Goal: Register for event/course

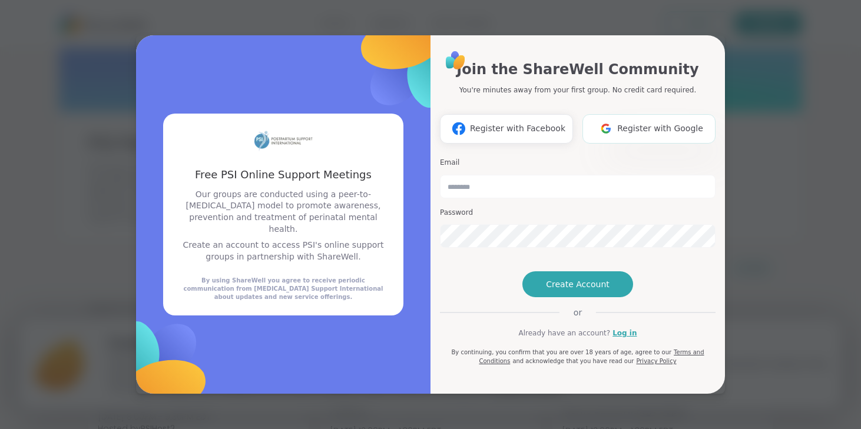
click at [626, 122] on span "Register with Google" at bounding box center [660, 128] width 86 height 12
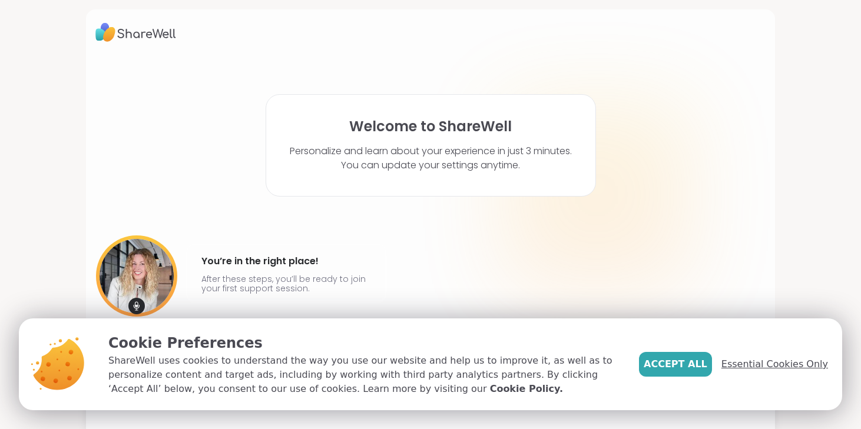
click at [750, 368] on span "Essential Cookies Only" at bounding box center [774, 364] width 107 height 14
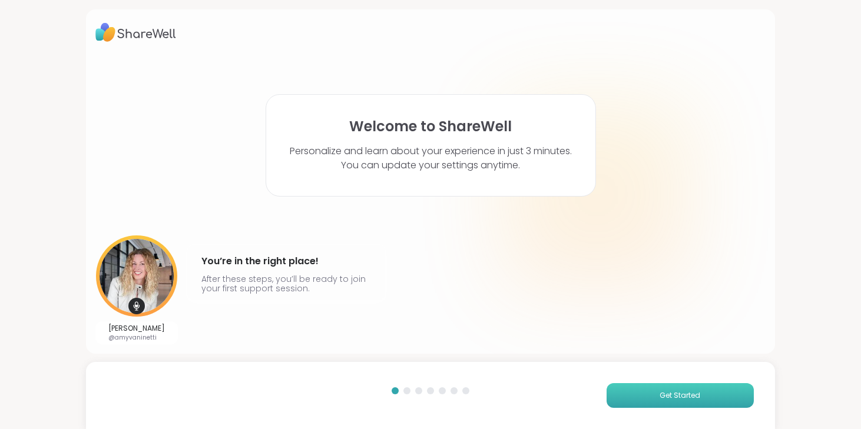
click at [638, 393] on button "Get Started" at bounding box center [680, 395] width 147 height 25
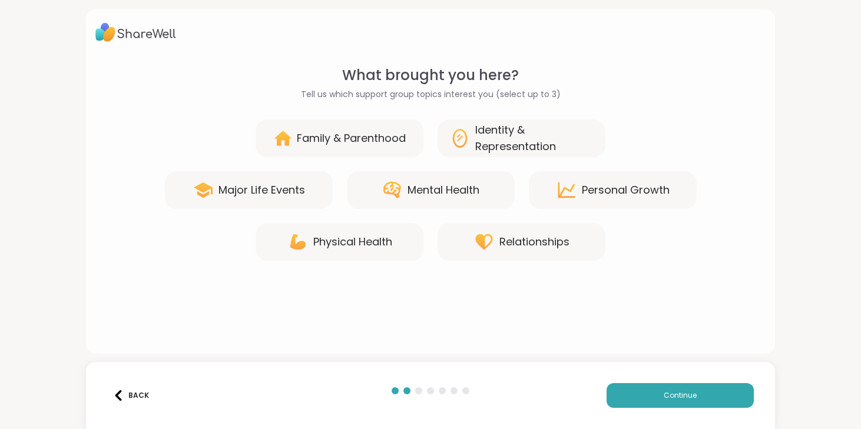
click at [385, 141] on div "Family & Parenthood" at bounding box center [351, 138] width 109 height 16
click at [407, 186] on div "Mental Health" at bounding box center [443, 190] width 72 height 16
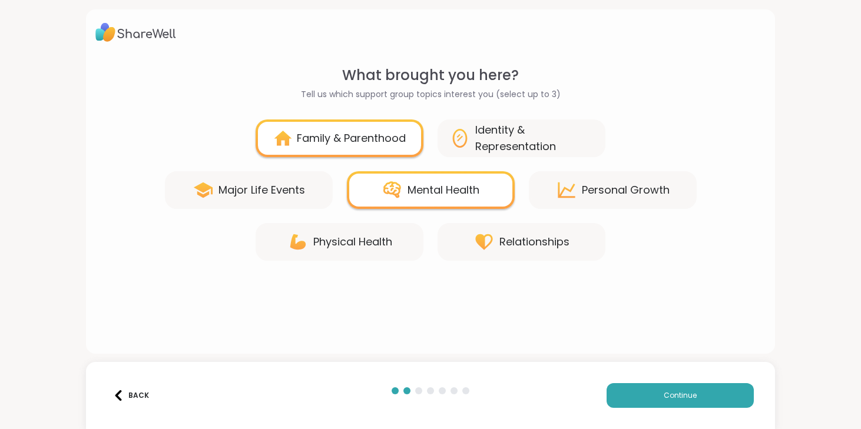
click at [575, 181] on icon at bounding box center [566, 190] width 21 height 21
click at [395, 245] on div "Physical Health" at bounding box center [340, 242] width 168 height 38
click at [333, 247] on div "Physical Health" at bounding box center [352, 242] width 79 height 16
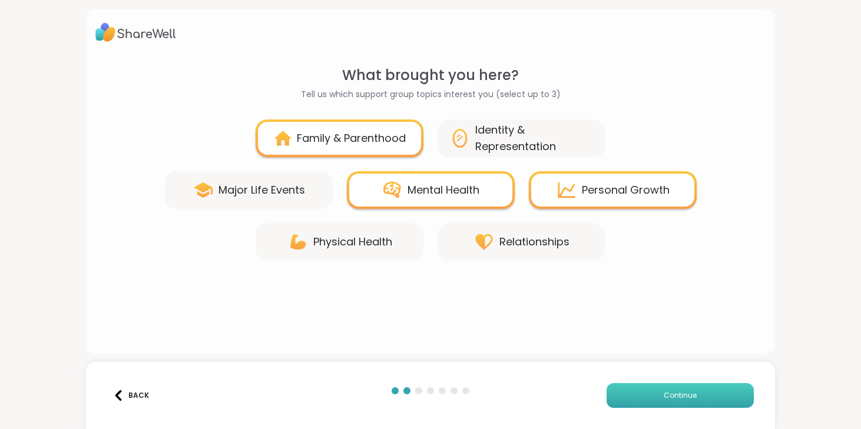
click at [687, 389] on button "Continue" at bounding box center [680, 395] width 147 height 25
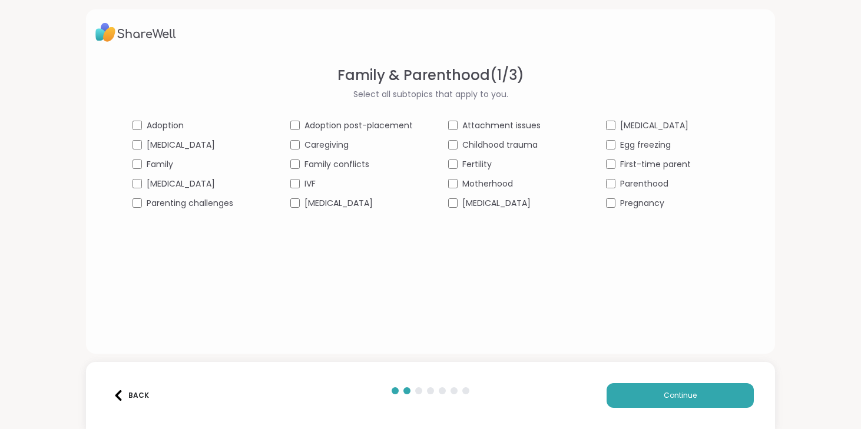
click at [183, 144] on span "[MEDICAL_DATA]" at bounding box center [181, 145] width 68 height 12
click at [168, 161] on span "Family" at bounding box center [160, 164] width 26 height 12
click at [218, 201] on span "Parenting challenges" at bounding box center [190, 203] width 87 height 12
click at [487, 184] on span "Motherhood" at bounding box center [487, 184] width 51 height 12
click at [649, 166] on span "First-time parent" at bounding box center [655, 164] width 71 height 12
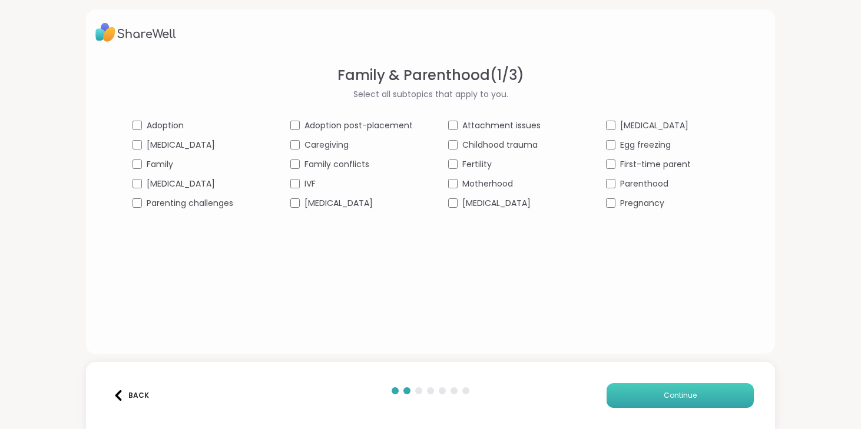
click at [682, 392] on span "Continue" at bounding box center [680, 395] width 33 height 11
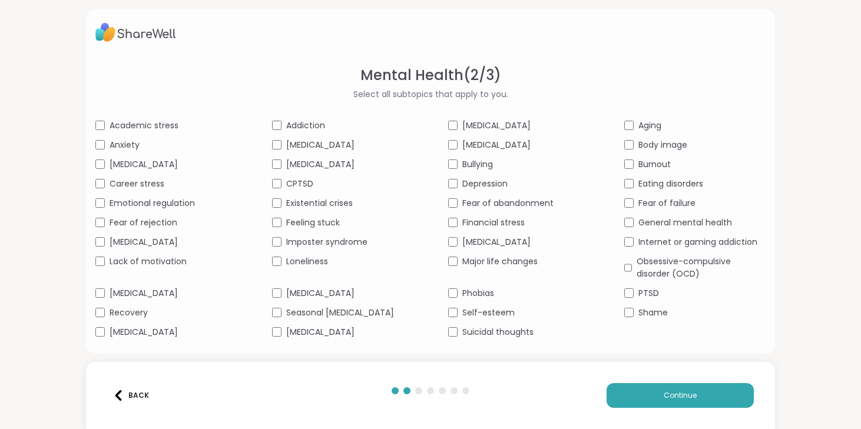
click at [160, 181] on span "Career stress" at bounding box center [137, 184] width 55 height 12
click at [158, 199] on span "Emotional regulation" at bounding box center [152, 203] width 85 height 12
click at [139, 311] on span "Recovery" at bounding box center [129, 313] width 38 height 12
click at [293, 330] on span "[MEDICAL_DATA]" at bounding box center [320, 332] width 68 height 12
click at [658, 165] on span "Burnout" at bounding box center [654, 164] width 32 height 12
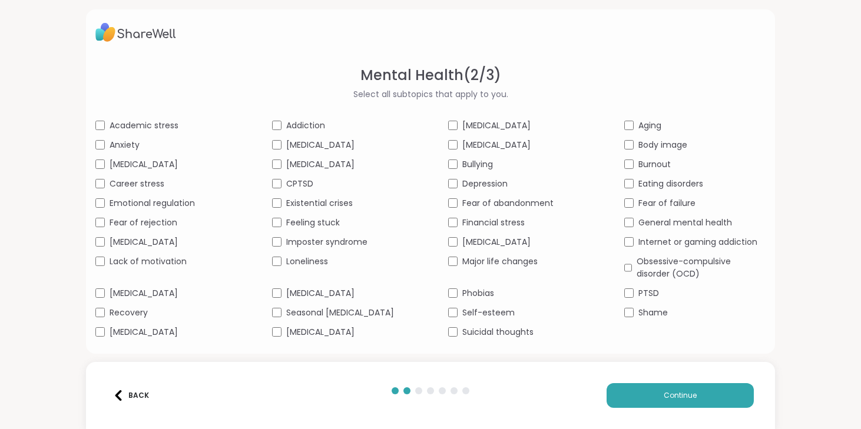
click at [651, 220] on span "General mental health" at bounding box center [685, 223] width 94 height 12
click at [664, 394] on span "Continue" at bounding box center [680, 395] width 33 height 11
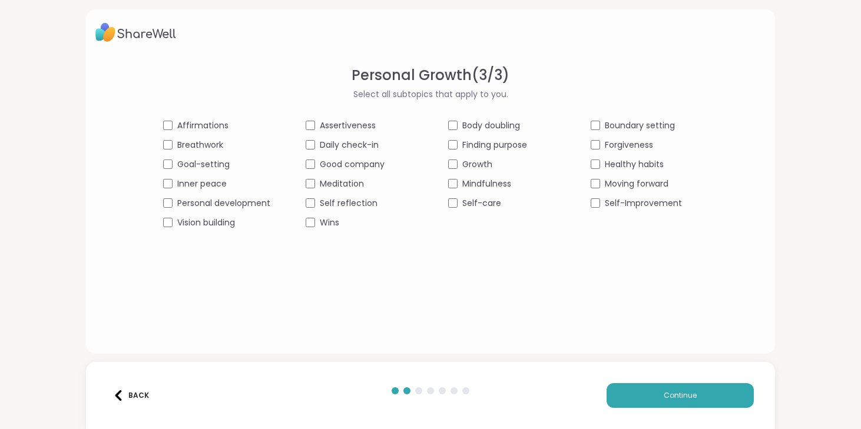
click at [212, 183] on span "Inner peace" at bounding box center [201, 184] width 49 height 12
click at [213, 200] on span "Personal development" at bounding box center [223, 203] width 93 height 12
click at [330, 182] on span "Meditation" at bounding box center [342, 184] width 44 height 12
click at [332, 180] on span "Meditation" at bounding box center [342, 184] width 44 height 12
click at [465, 140] on span "Finding purpose" at bounding box center [494, 145] width 65 height 12
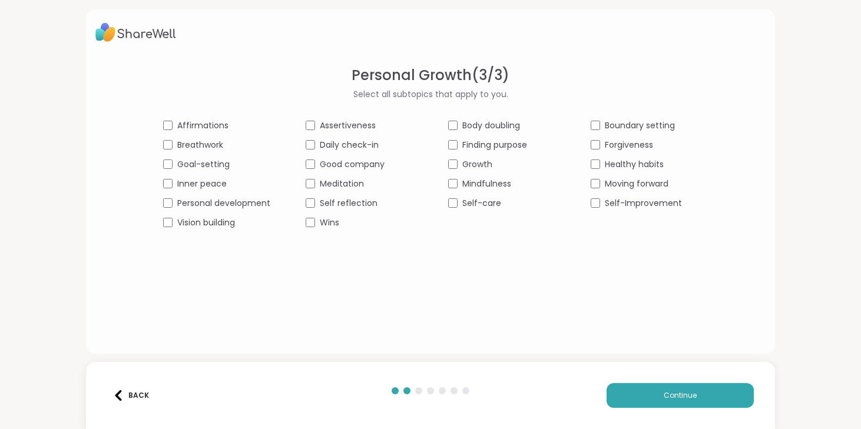
click at [464, 164] on span "Growth" at bounding box center [477, 164] width 30 height 12
click at [468, 199] on span "Self-care" at bounding box center [481, 203] width 39 height 12
click at [615, 165] on span "Healthy habits" at bounding box center [634, 164] width 59 height 12
click at [617, 187] on span "Moving forward" at bounding box center [637, 184] width 64 height 12
click at [617, 201] on span "Self-Improvement" at bounding box center [643, 203] width 77 height 12
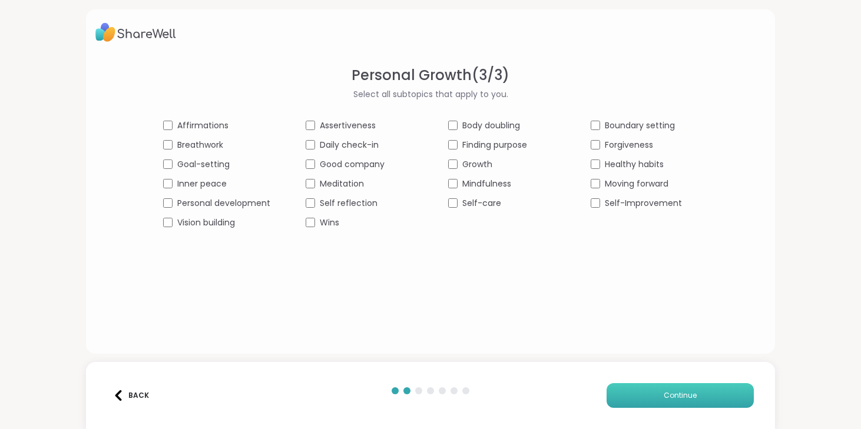
click at [654, 389] on button "Continue" at bounding box center [680, 395] width 147 height 25
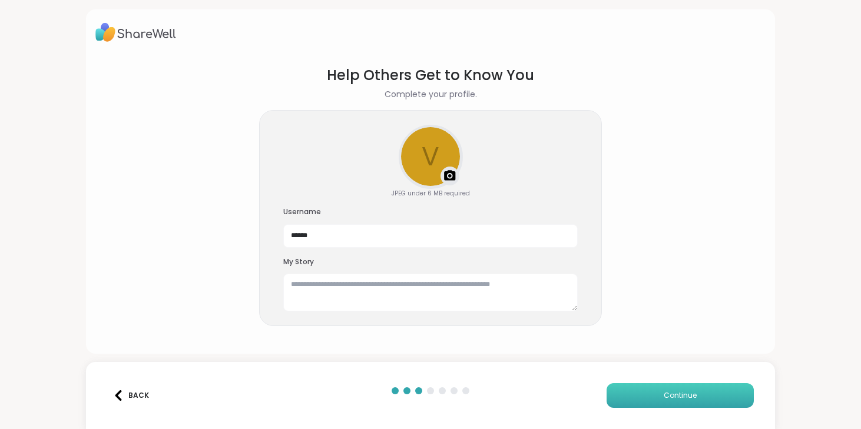
click at [654, 402] on button "Continue" at bounding box center [680, 395] width 147 height 25
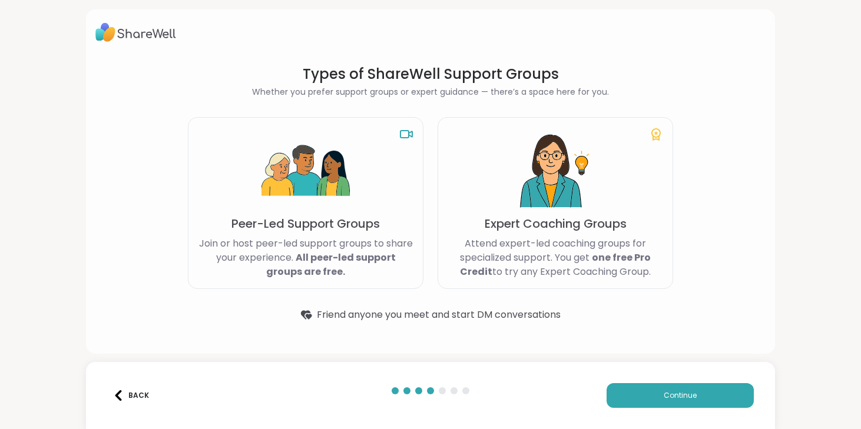
click at [348, 228] on p "Peer-Led Support Groups" at bounding box center [305, 224] width 148 height 16
click at [652, 395] on button "Continue" at bounding box center [680, 395] width 147 height 25
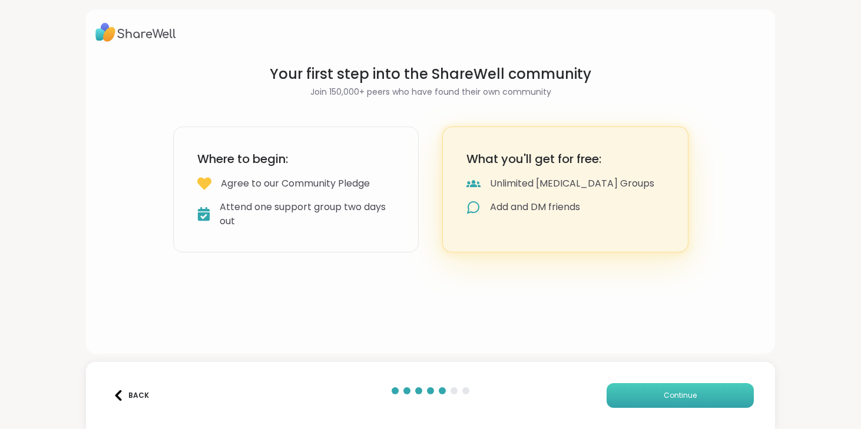
click at [652, 395] on button "Continue" at bounding box center [680, 395] width 147 height 25
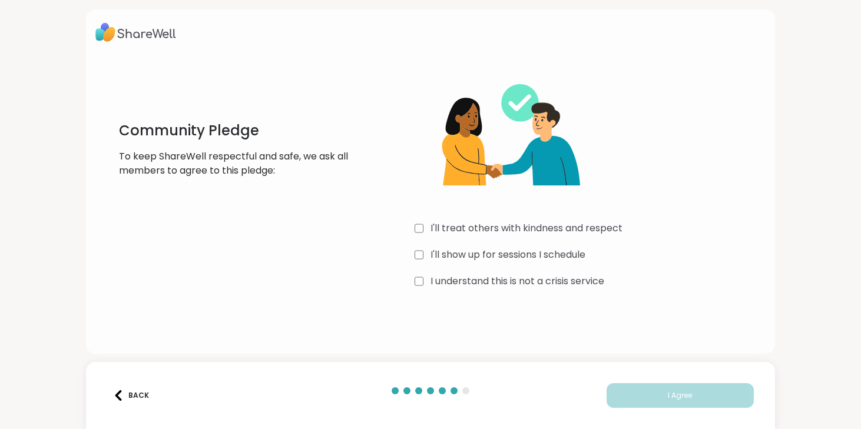
click at [571, 228] on label "I'll treat others with kindness and respect" at bounding box center [526, 228] width 192 height 14
click at [565, 255] on label "I'll show up for sessions I schedule" at bounding box center [507, 255] width 155 height 14
click at [563, 276] on label "I understand this is not a crisis service" at bounding box center [517, 281] width 174 height 14
click at [621, 390] on button "I Agree" at bounding box center [680, 395] width 147 height 25
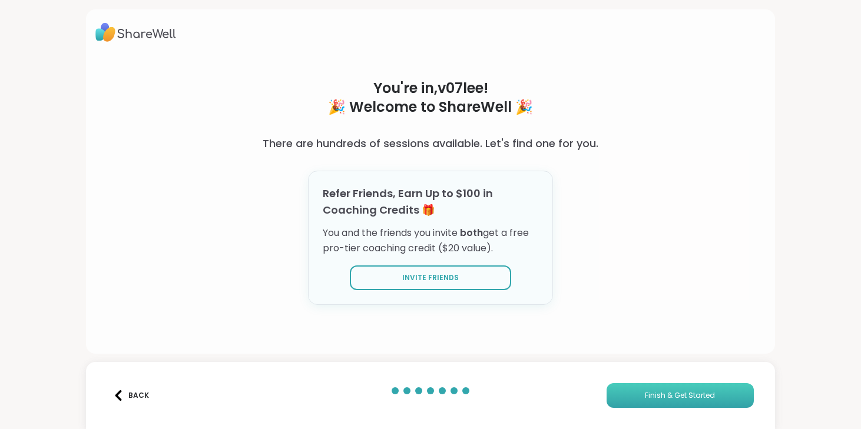
click at [622, 397] on button "Finish & Get Started" at bounding box center [680, 395] width 147 height 25
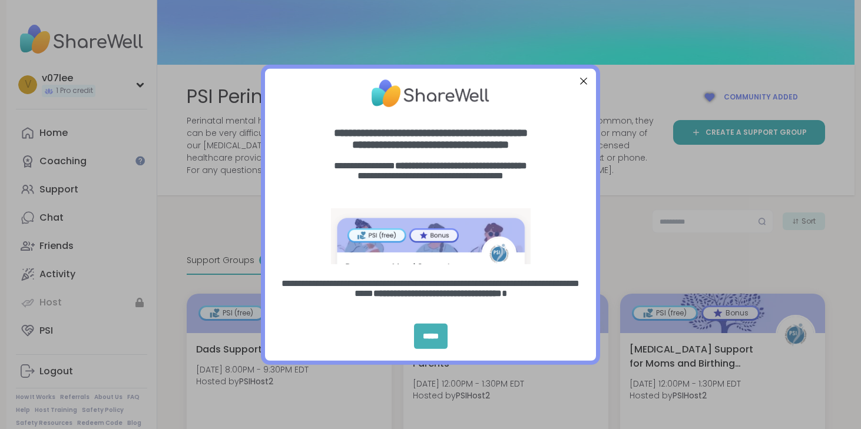
click at [440, 338] on div "*****" at bounding box center [431, 336] width 34 height 25
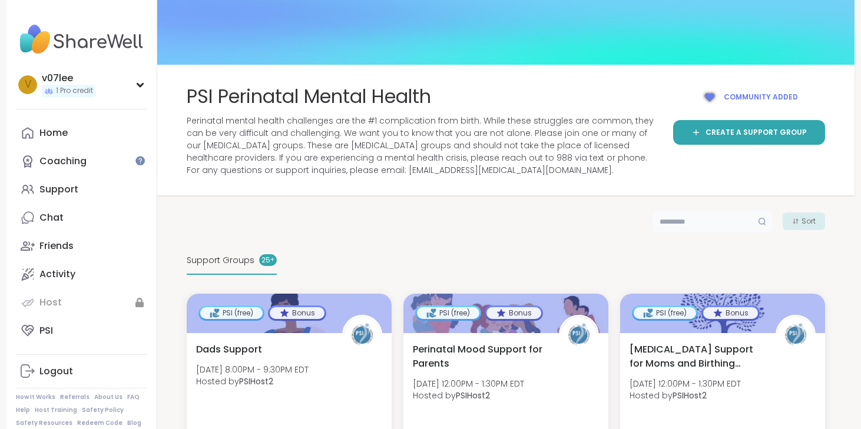
click at [684, 220] on input "text" at bounding box center [712, 222] width 121 height 24
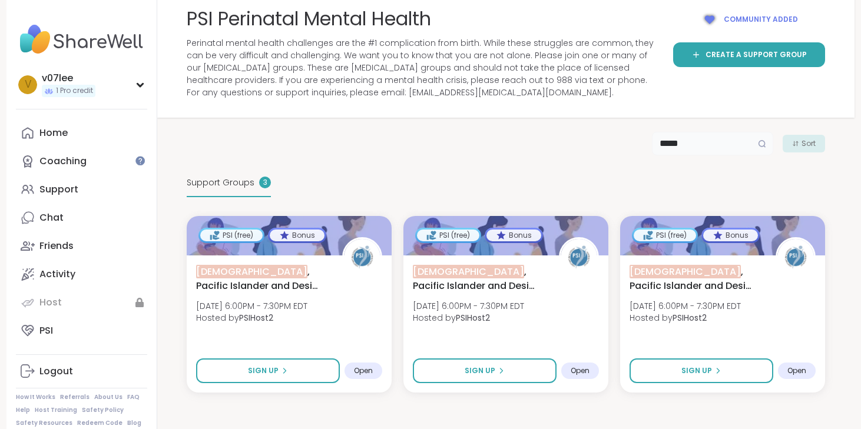
scroll to position [79, 0]
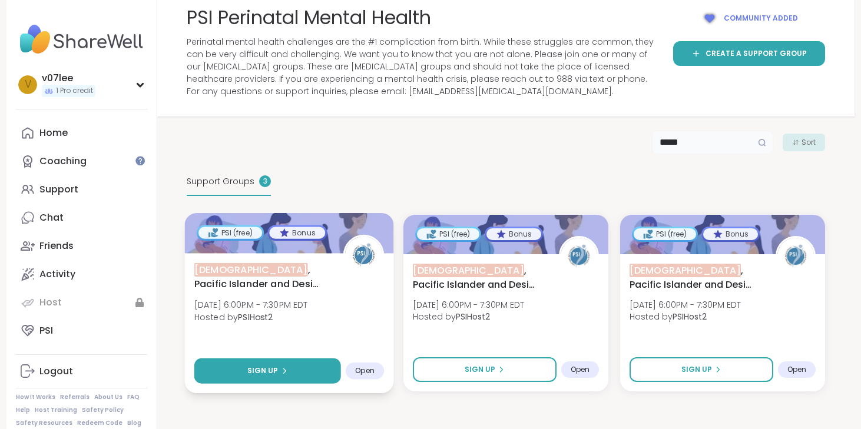
type input "*****"
click at [283, 369] on icon at bounding box center [284, 370] width 7 height 7
select select "**"
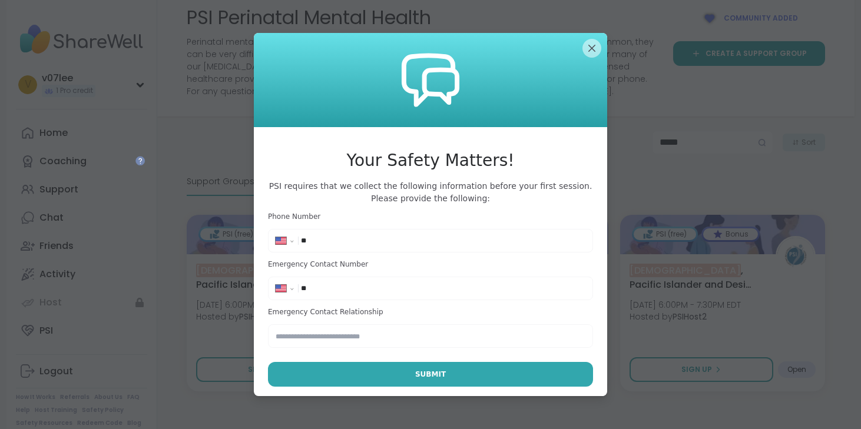
click at [346, 244] on input "**" at bounding box center [443, 241] width 284 height 12
